Goal: Task Accomplishment & Management: Manage account settings

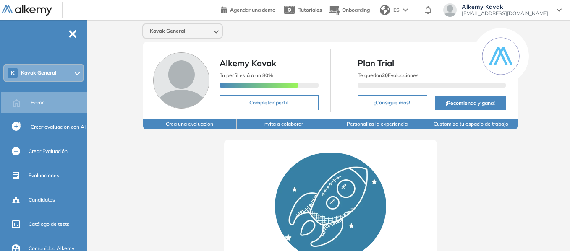
click at [70, 71] on div "K Kavak General" at bounding box center [43, 73] width 79 height 17
click at [560, 8] on div "Alkemy Kavak [EMAIL_ADDRESS][DOMAIN_NAME]" at bounding box center [502, 9] width 118 height 13
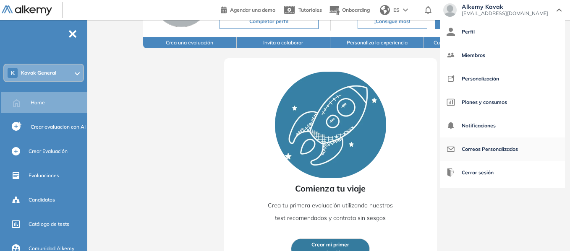
scroll to position [84, 0]
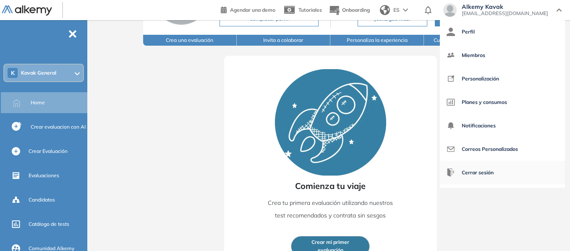
click at [494, 175] on span "Cerrar sesión" at bounding box center [478, 173] width 32 height 20
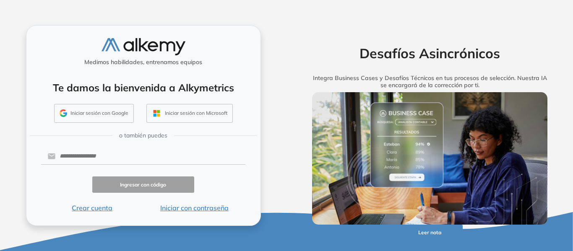
click at [96, 112] on button "Iniciar sesión con Google" at bounding box center [94, 113] width 80 height 19
